Goal: Task Accomplishment & Management: Manage account settings

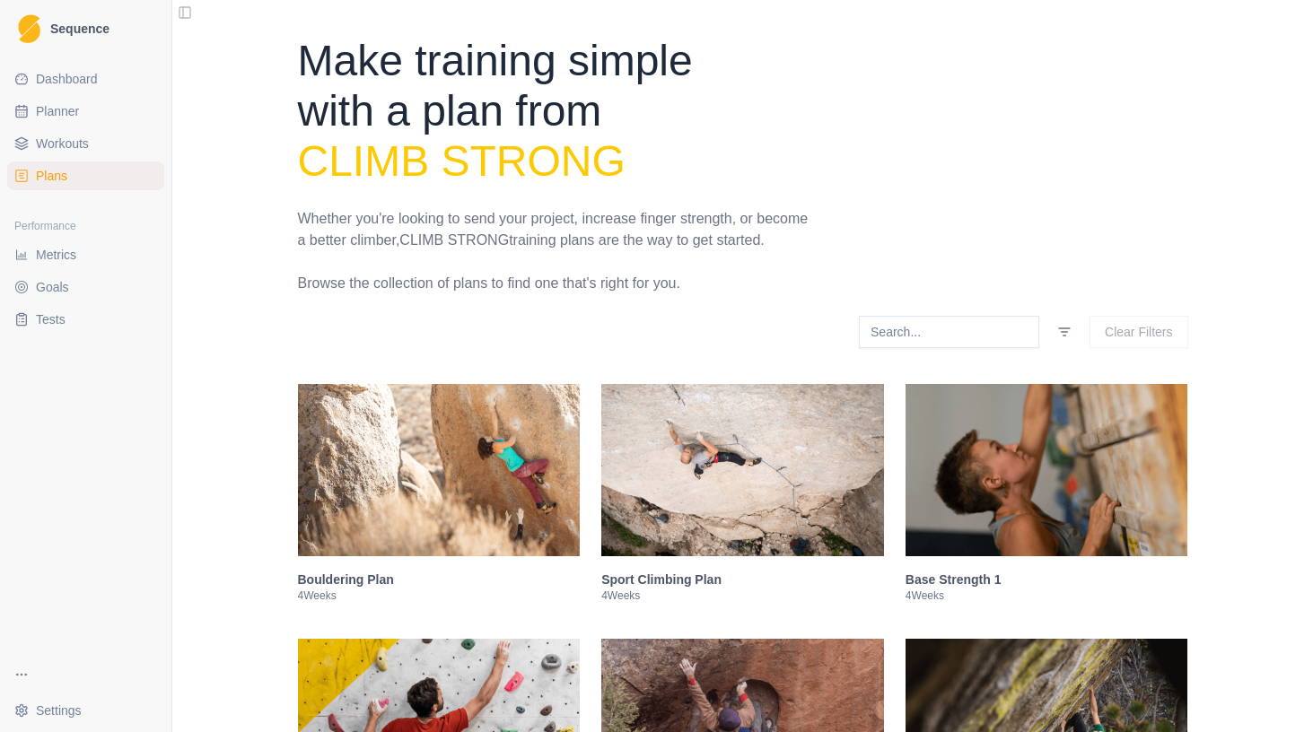
click at [68, 102] on span "Planner" at bounding box center [57, 111] width 43 height 18
select select "month"
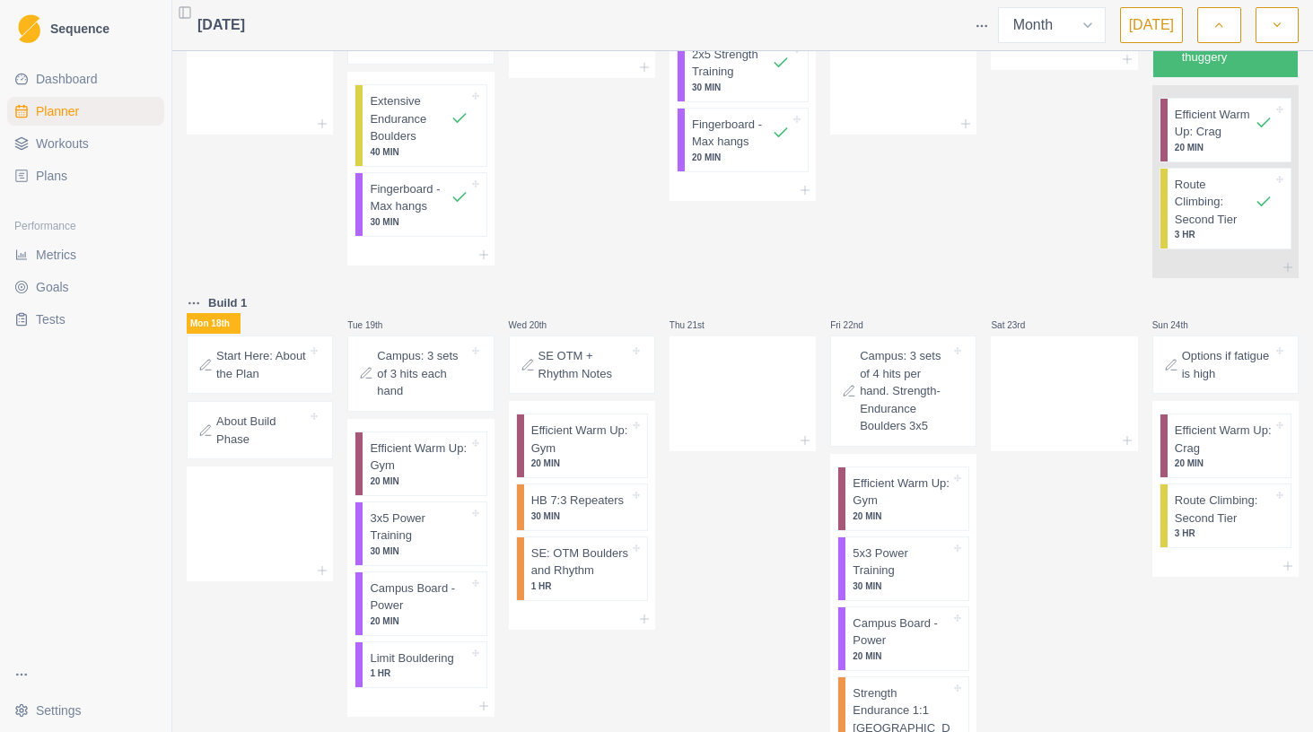
scroll to position [988, 0]
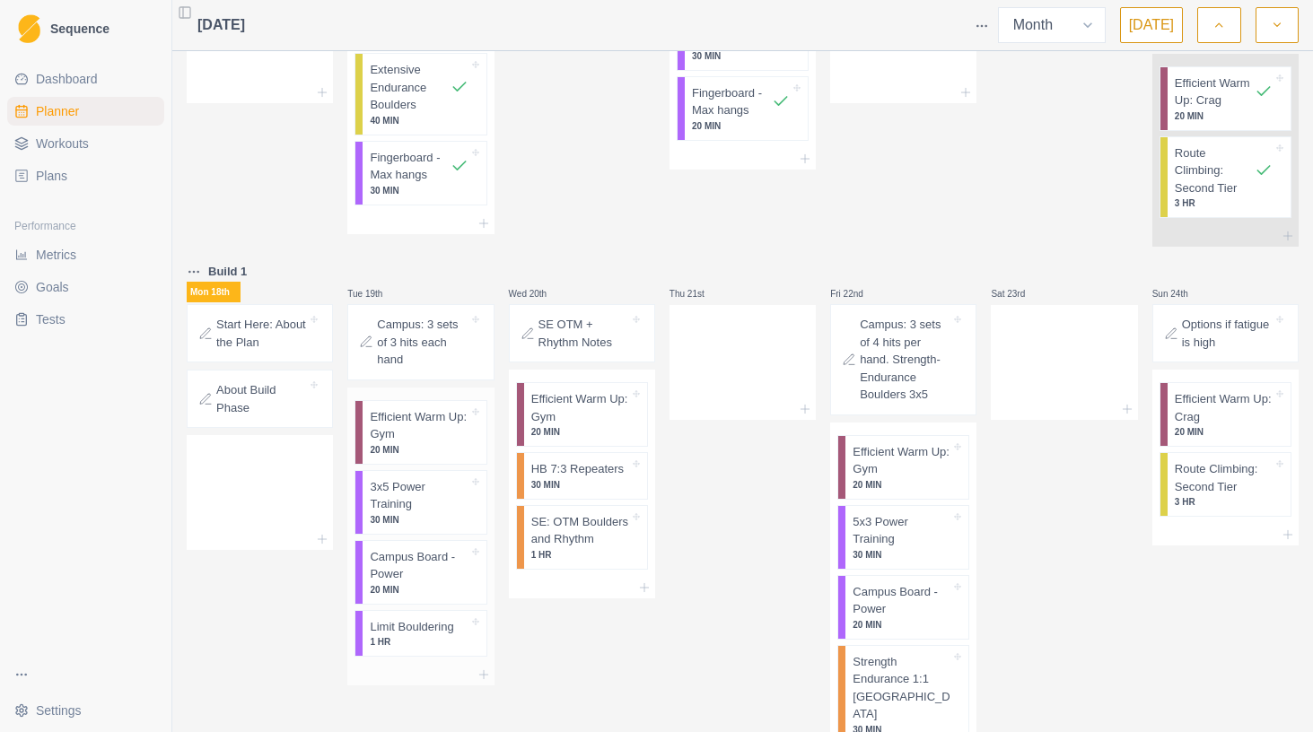
click at [415, 527] on p "30 MIN" at bounding box center [419, 519] width 98 height 13
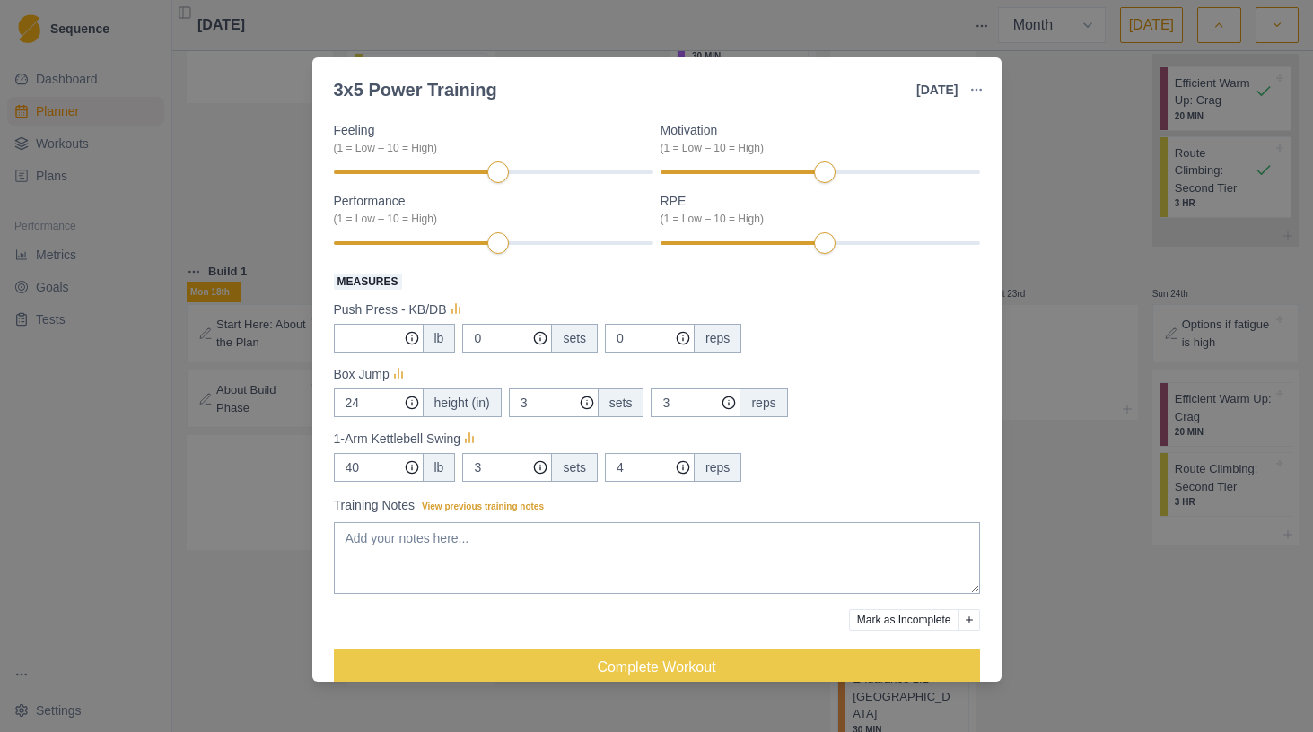
scroll to position [216, 0]
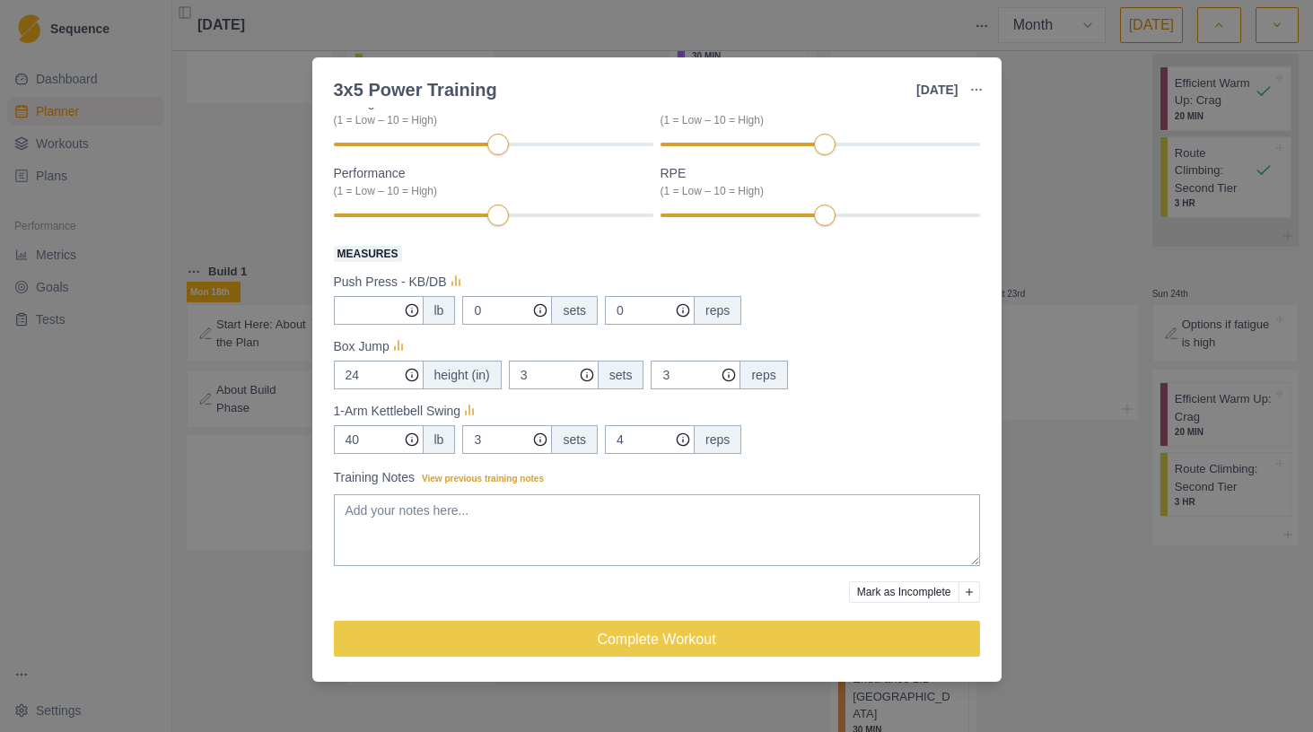
click at [1049, 324] on div "3x5 Power Training [DATE] Link To Goal View Workout Metrics Edit Original Worko…" at bounding box center [656, 366] width 1313 height 732
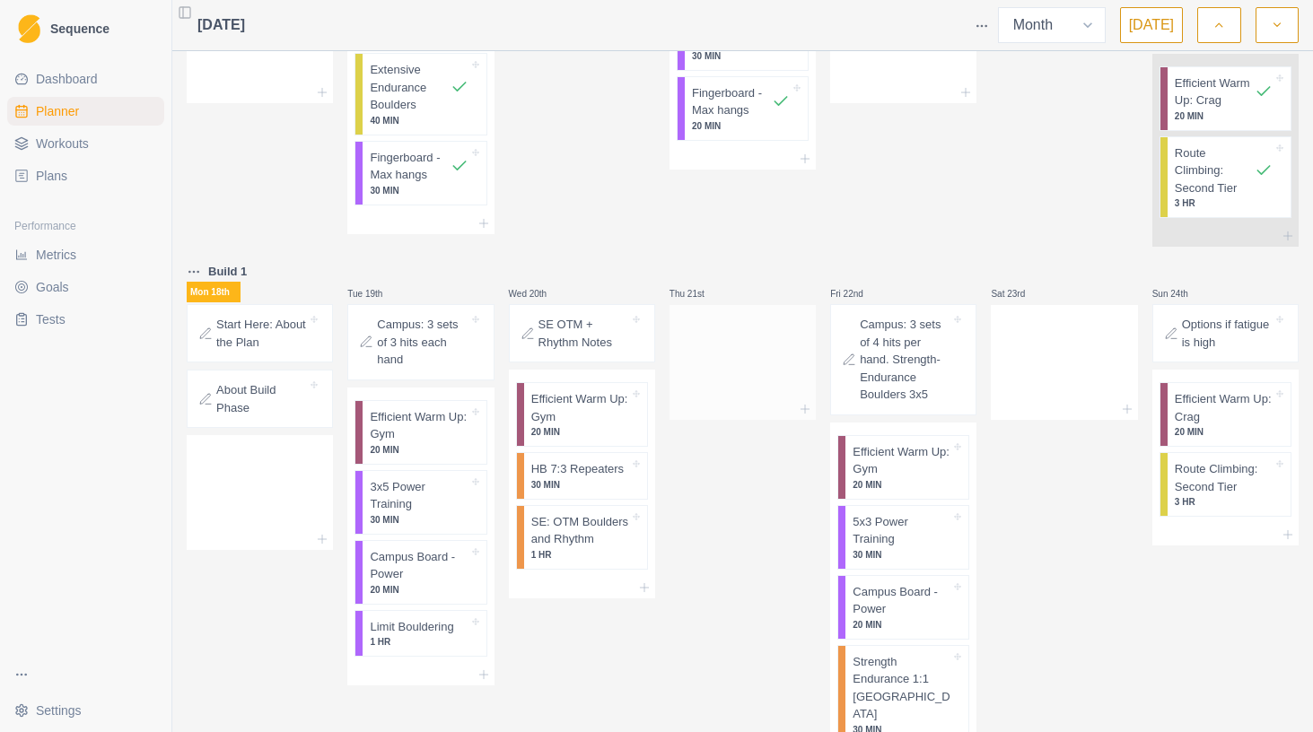
scroll to position [960, 0]
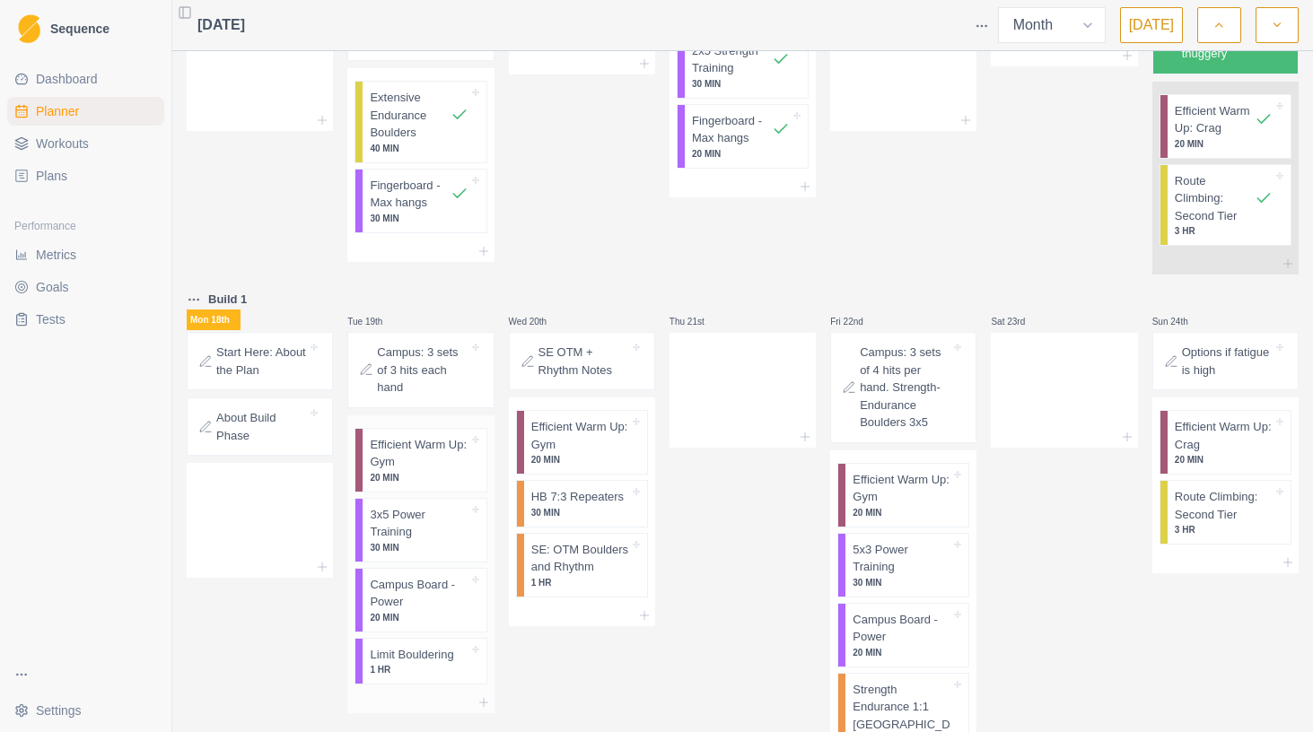
click at [430, 611] on p "Campus Board - Power" at bounding box center [419, 593] width 98 height 35
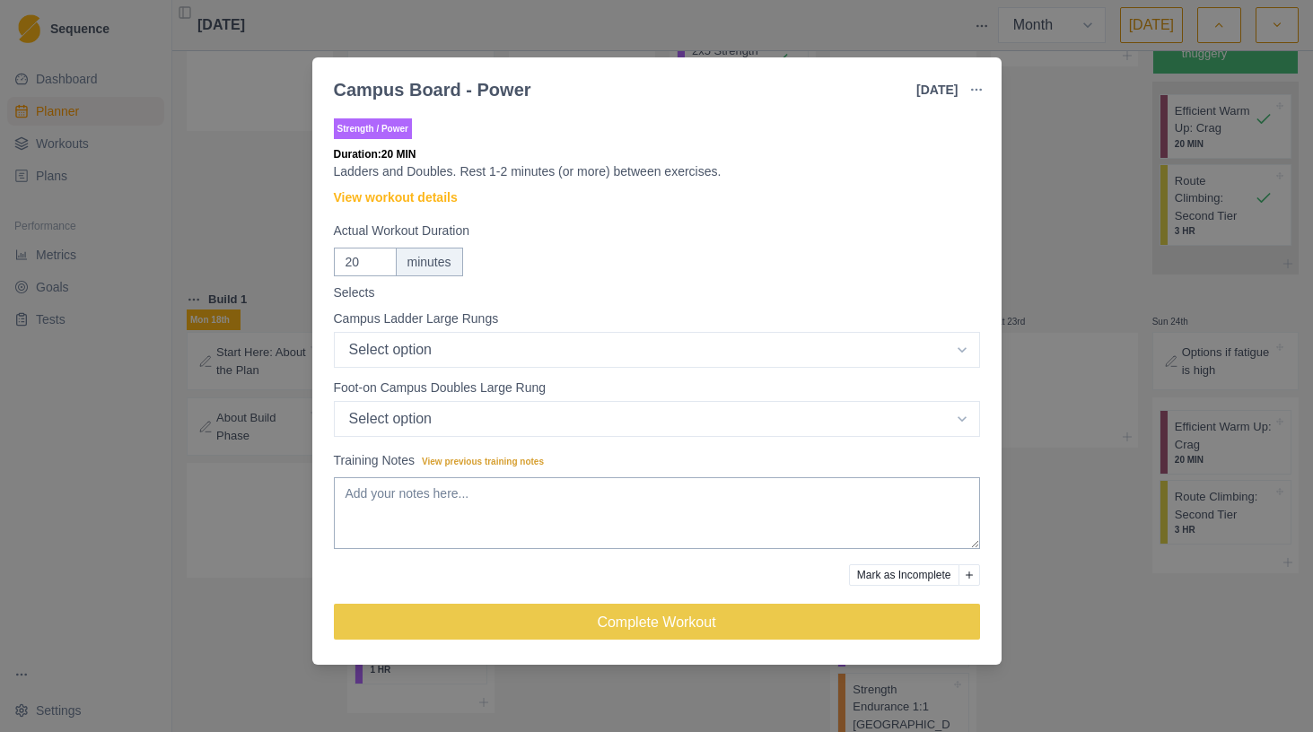
click at [1047, 260] on div "Campus Board - Power [DATE] Link To Goal View Workout Metrics Edit Original Wor…" at bounding box center [656, 366] width 1313 height 732
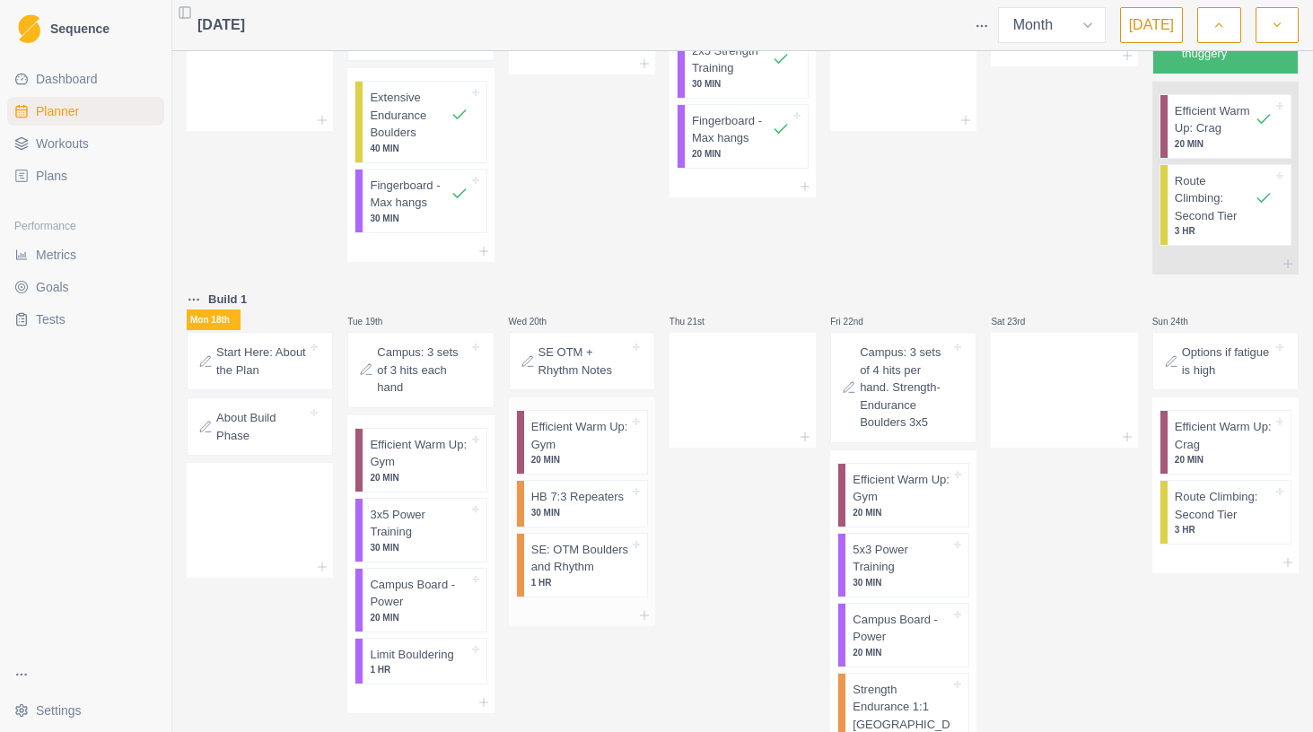
click at [593, 520] on p "30 MIN" at bounding box center [580, 512] width 98 height 13
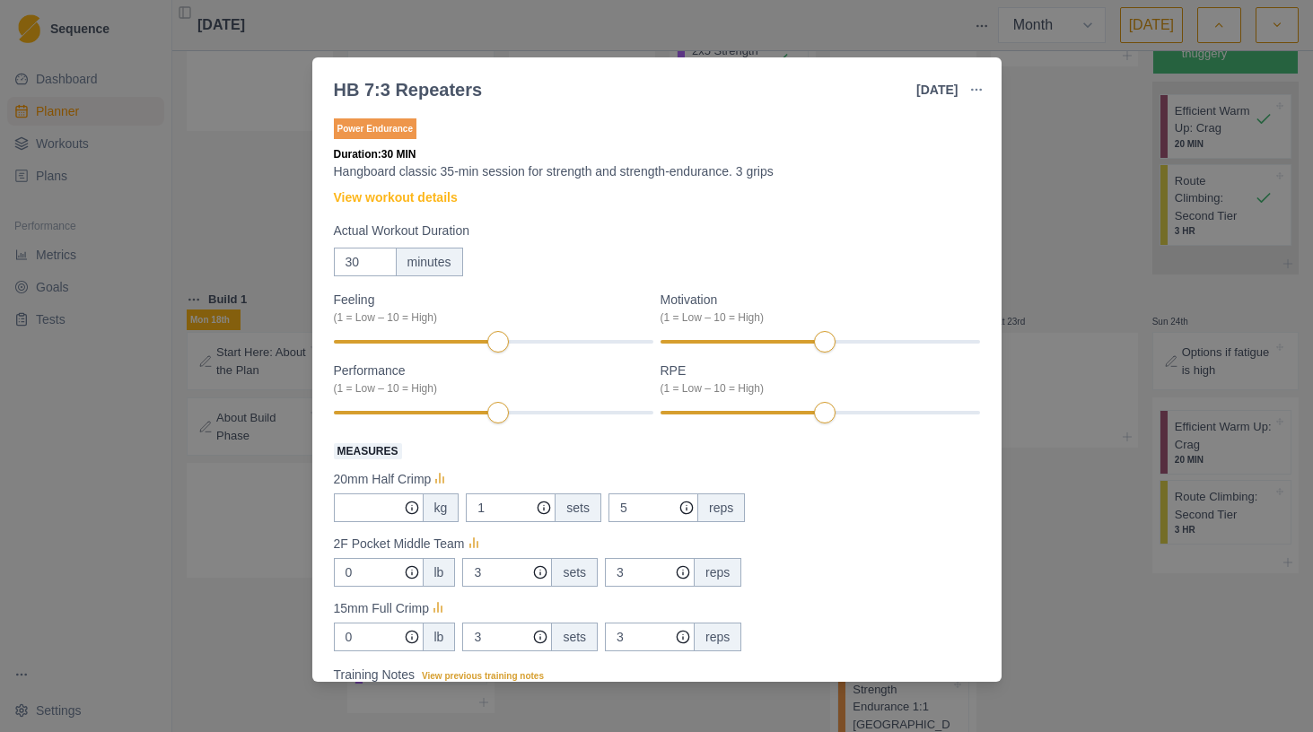
click at [1150, 277] on div "HB 7:3 Repeaters [DATE] Link To Goal View Workout Metrics Edit Original Workout…" at bounding box center [656, 366] width 1313 height 732
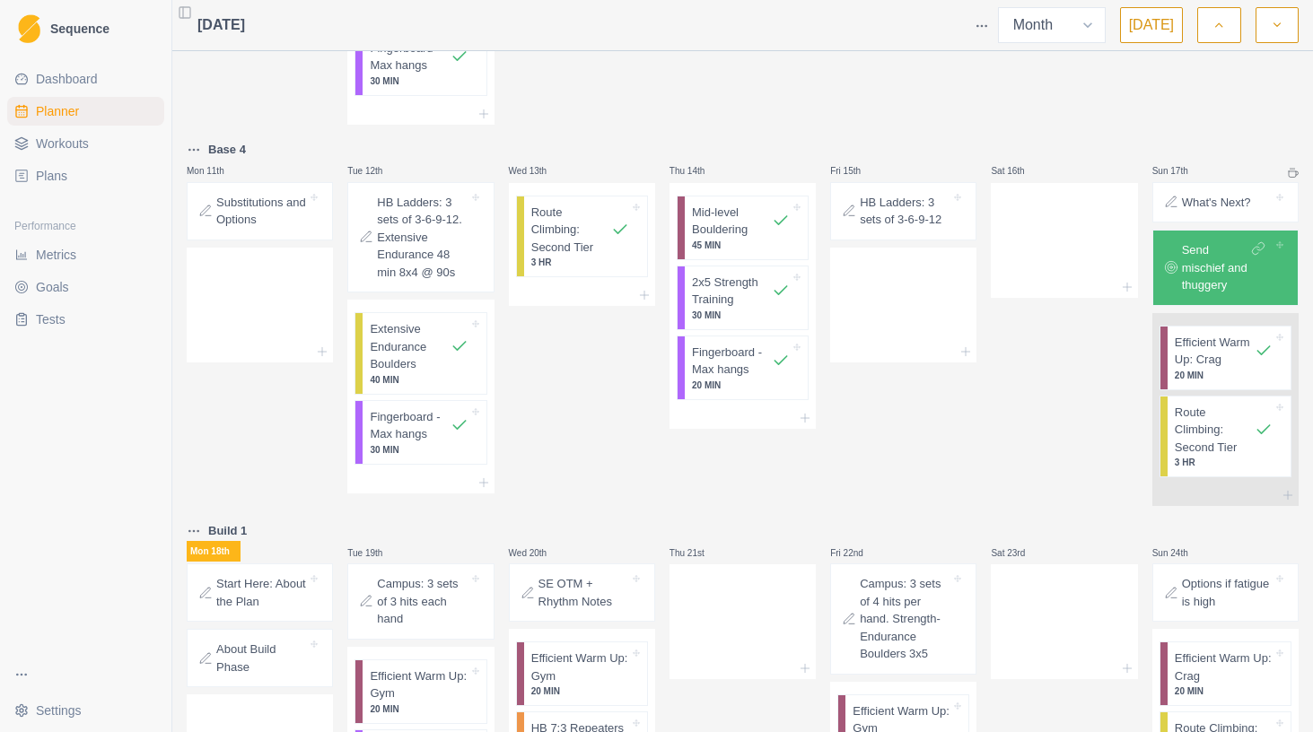
scroll to position [728, 0]
click at [1244, 295] on p "Send mischief and thuggery" at bounding box center [1215, 268] width 66 height 53
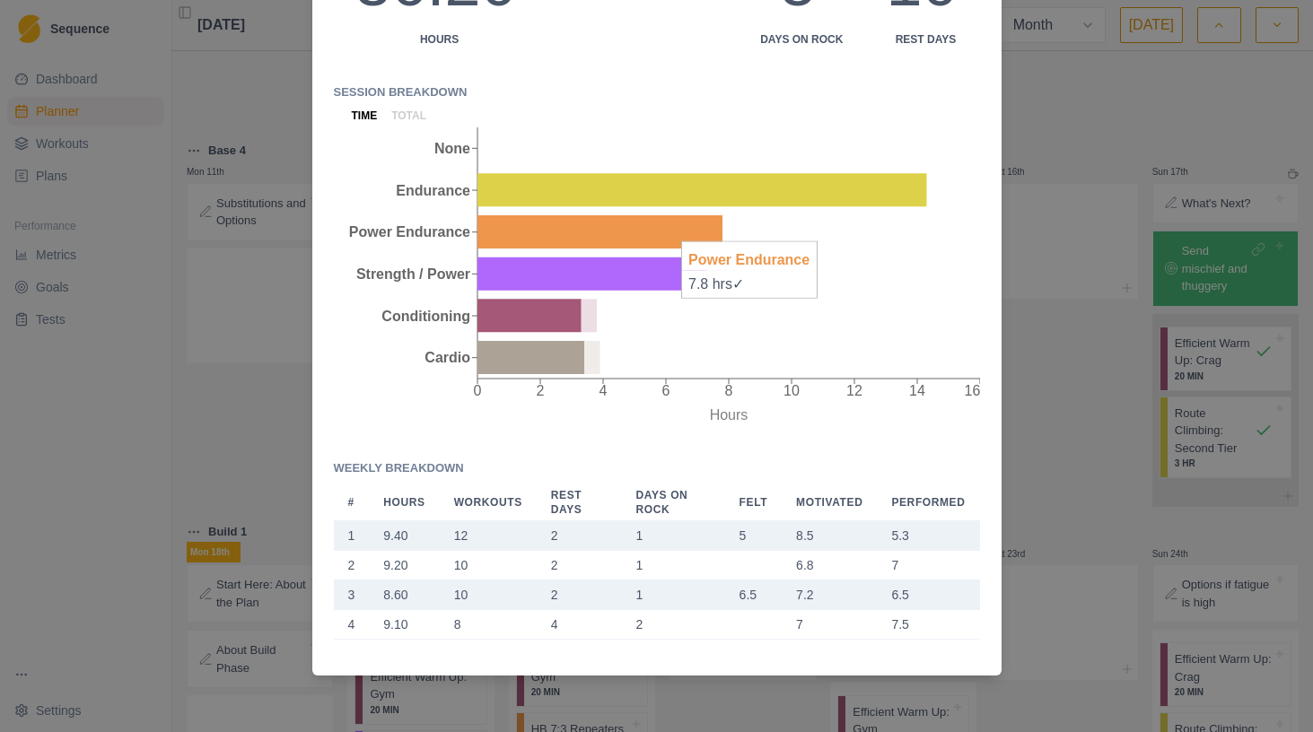
scroll to position [0, 0]
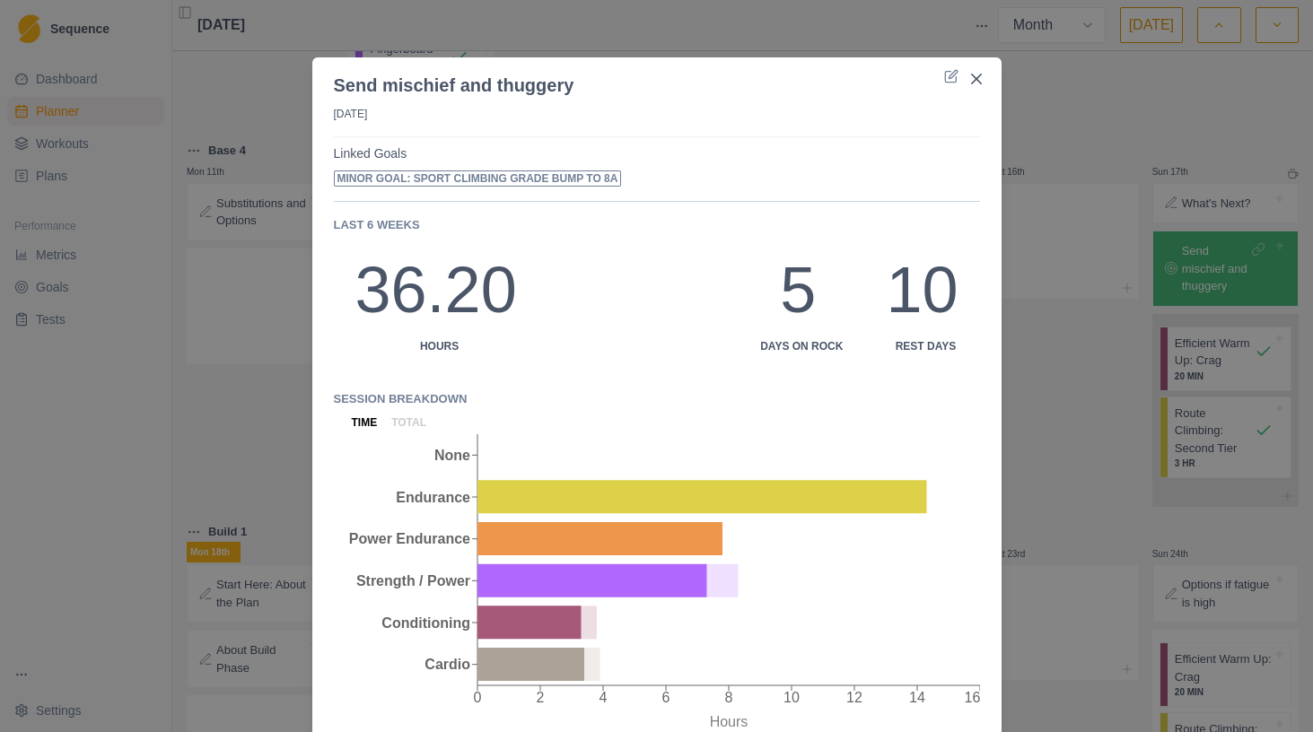
click at [567, 179] on span "Minor goal: Sport climbing grade bump to 8a" at bounding box center [478, 179] width 288 height 16
click at [1076, 174] on div "Send mischief and thuggery [DATE] Linked Goals Minor goal: Sport climbing grade…" at bounding box center [656, 366] width 1313 height 732
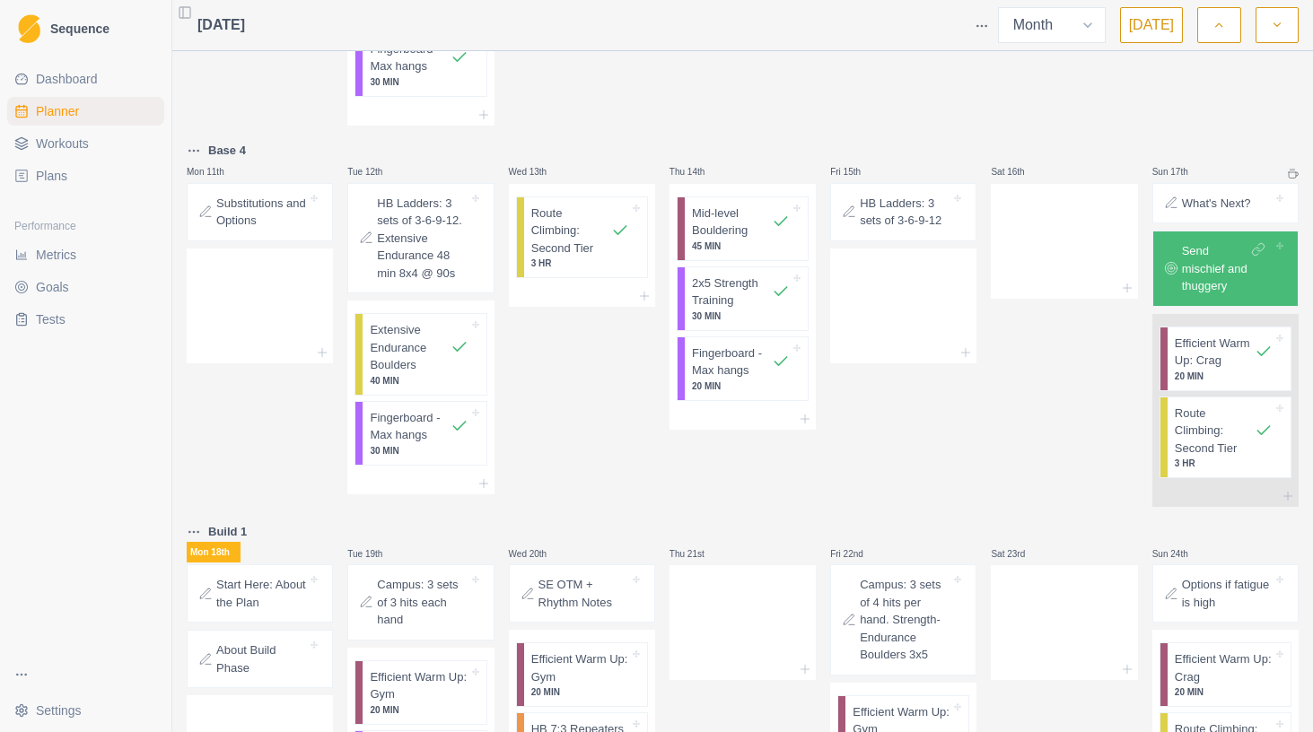
click at [1281, 249] on div "Send mischief and thuggery" at bounding box center [1225, 269] width 130 height 60
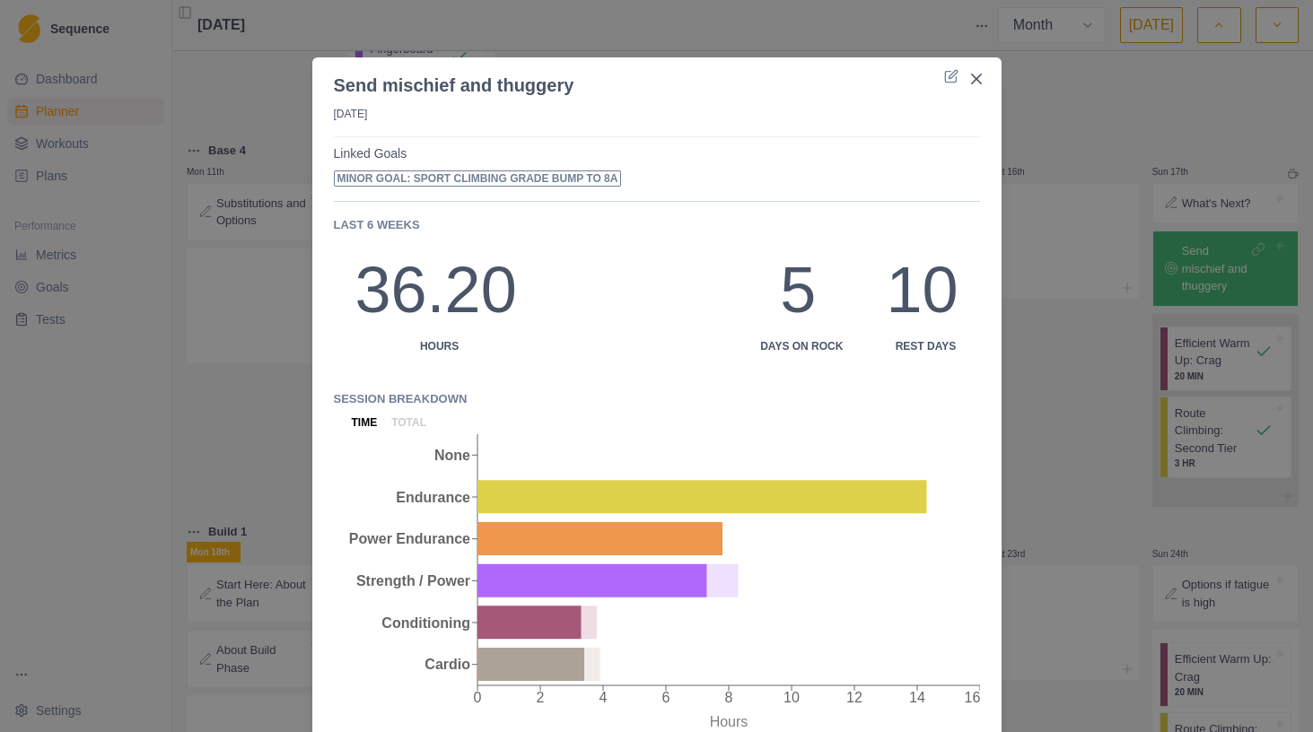
click at [1130, 124] on div "Send mischief and thuggery [DATE] Linked Goals Minor goal: Sport climbing grade…" at bounding box center [656, 366] width 1313 height 732
